Goal: Task Accomplishment & Management: Manage account settings

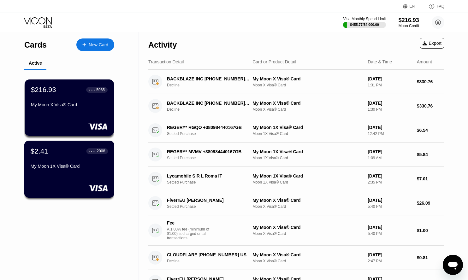
click at [90, 165] on div "My Moon 1X Visa® Card" at bounding box center [69, 166] width 77 height 5
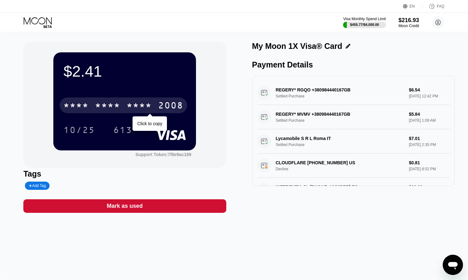
click at [104, 108] on div "* * * *" at bounding box center [107, 106] width 25 height 10
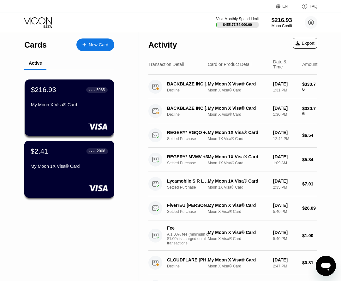
click at [49, 150] on div "$2.41 ● ● ● ● 2008" at bounding box center [69, 151] width 77 height 8
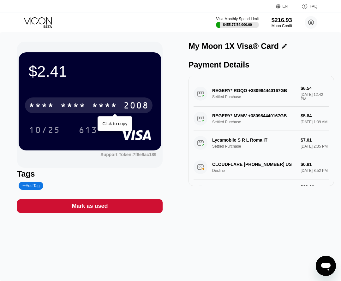
click at [115, 109] on div "* * * *" at bounding box center [104, 106] width 25 height 10
